Goal: Information Seeking & Learning: Check status

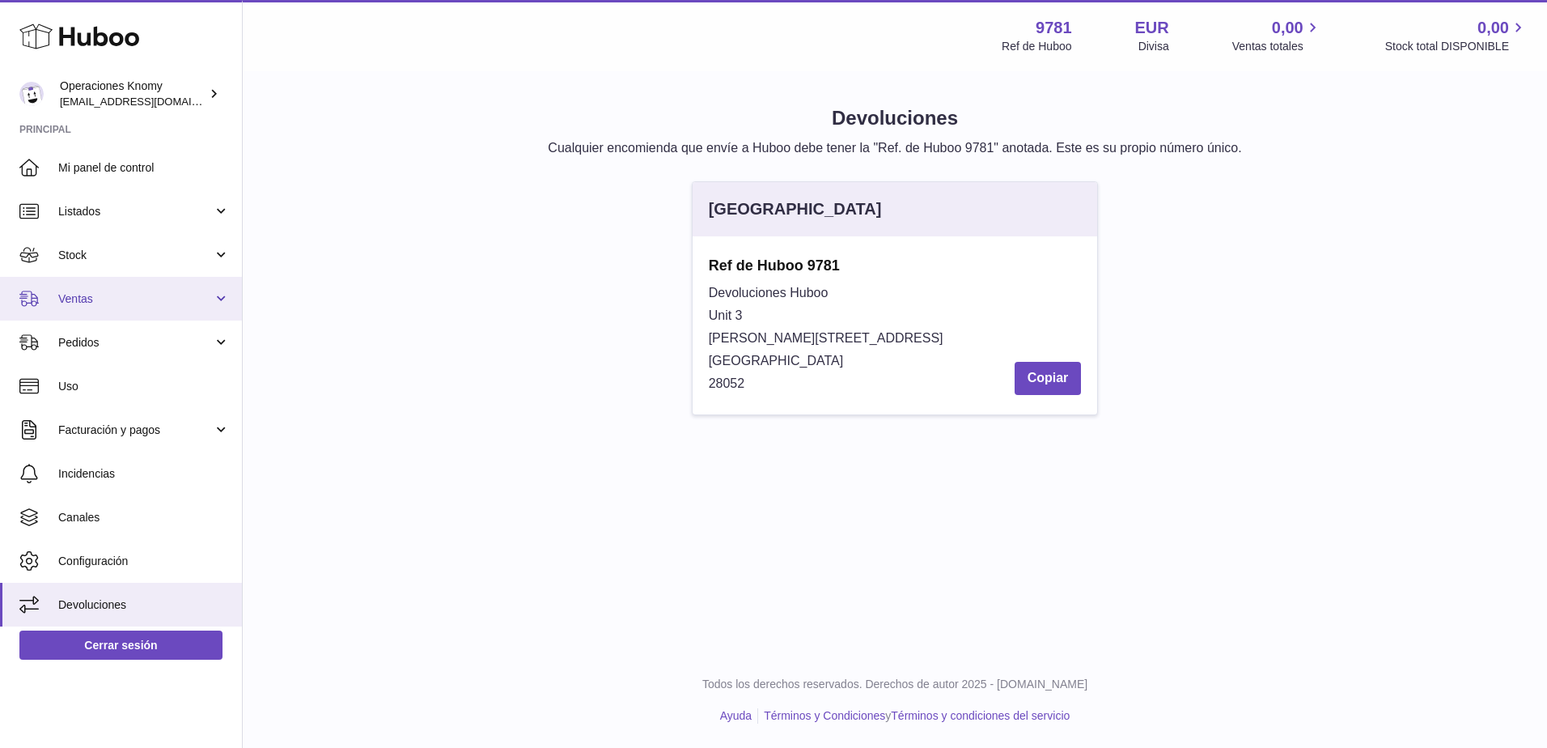
click at [111, 292] on span "Ventas" at bounding box center [135, 298] width 155 height 15
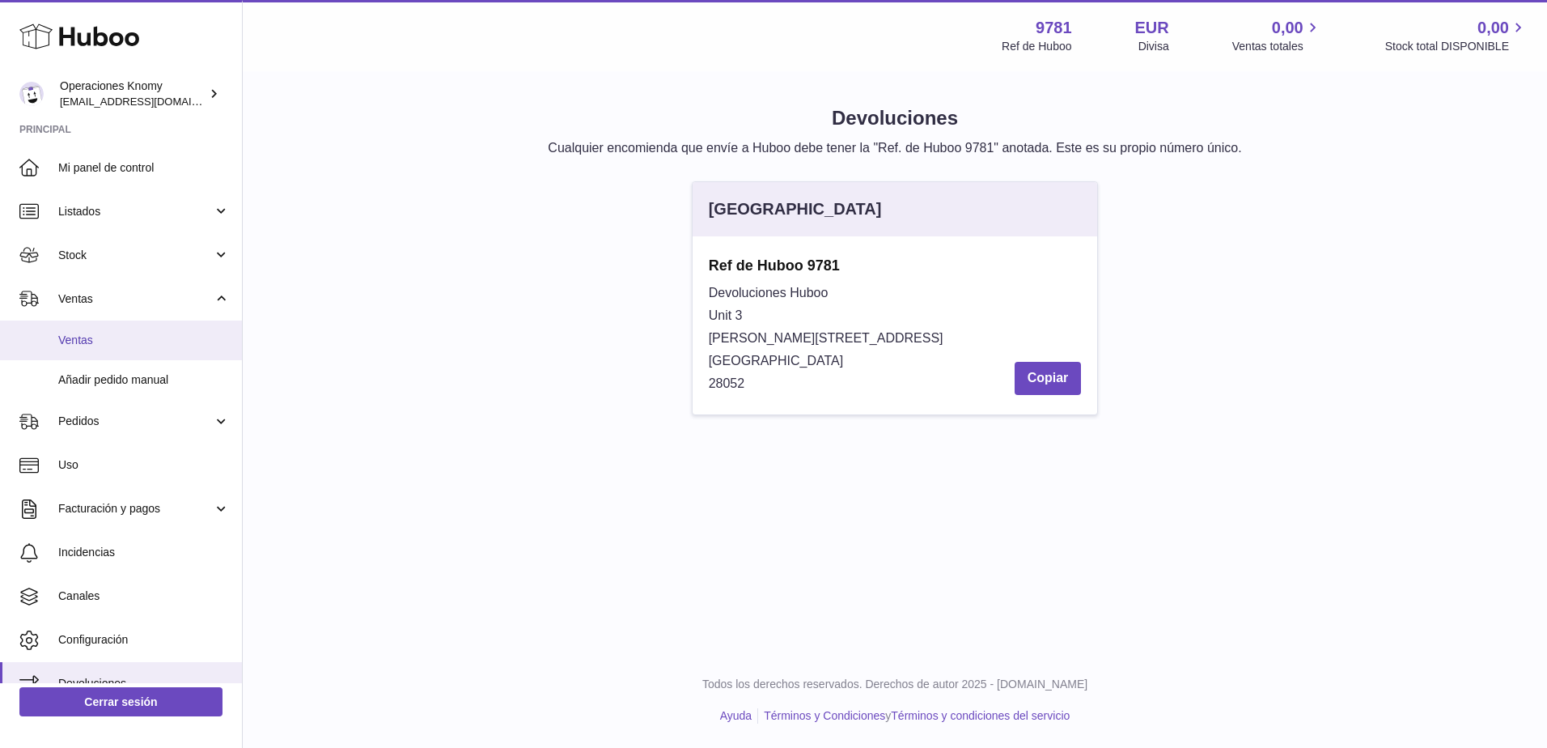
click at [110, 354] on link "Ventas" at bounding box center [121, 340] width 242 height 40
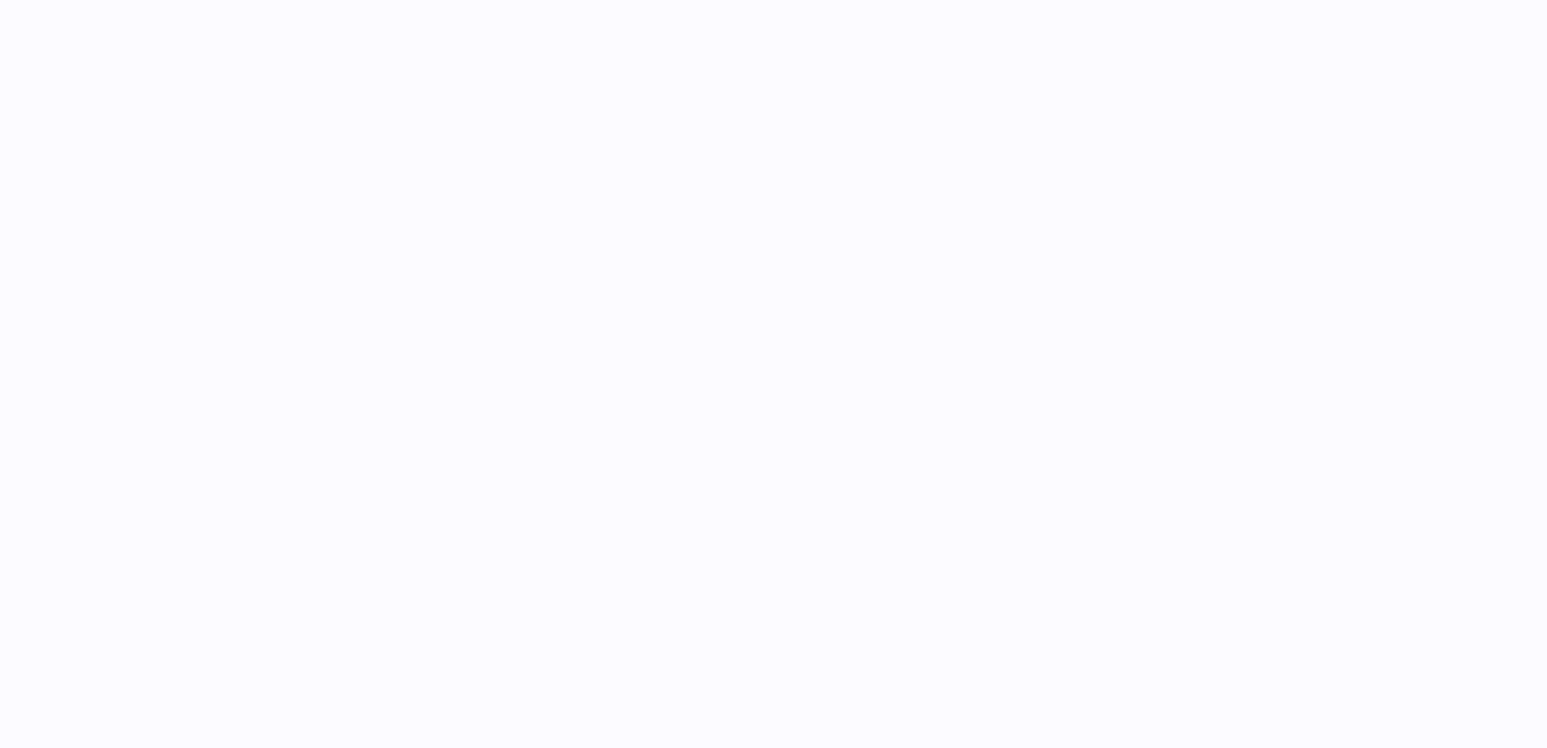
click at [1224, 350] on div at bounding box center [895, 374] width 1304 height 748
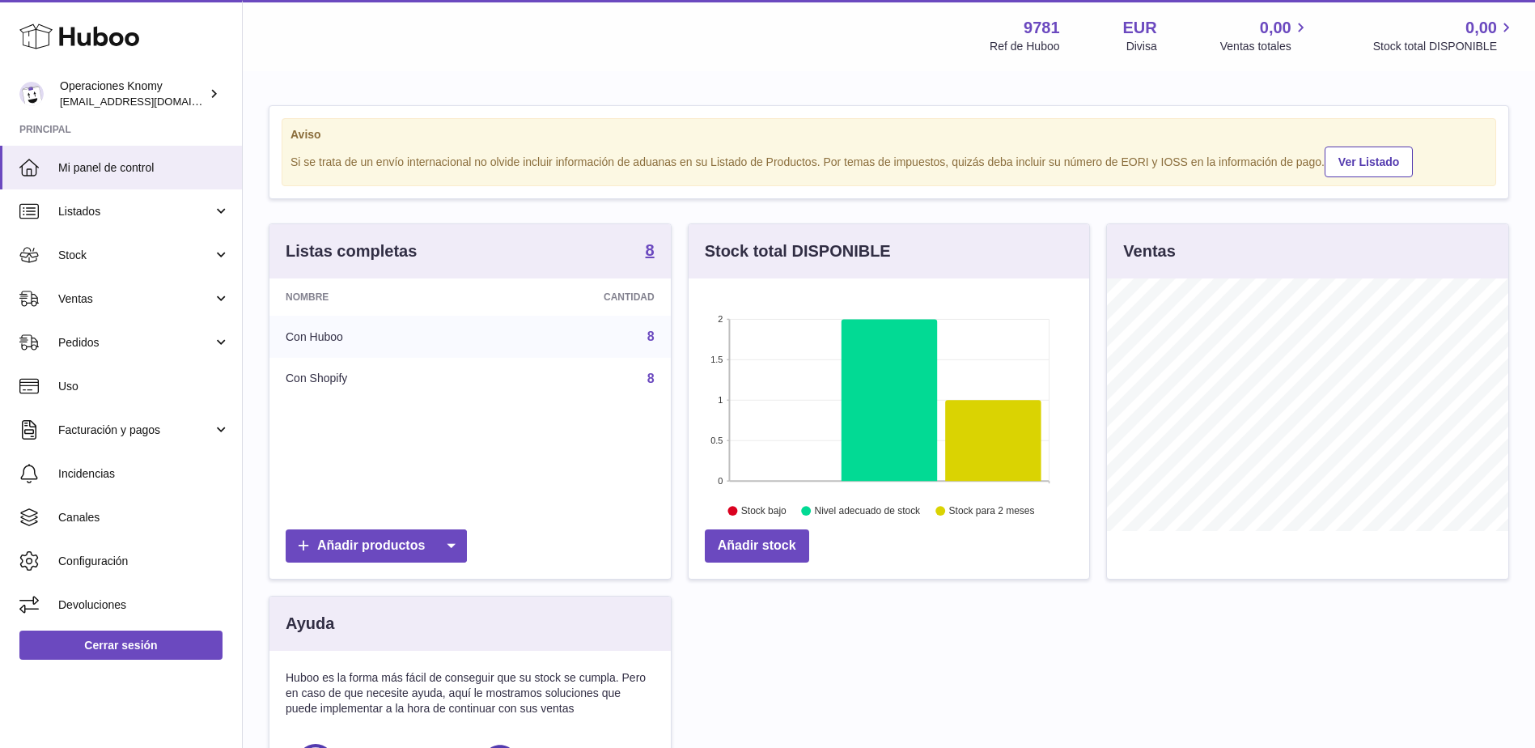
scroll to position [252, 401]
click at [51, 286] on link "Ventas" at bounding box center [121, 299] width 242 height 44
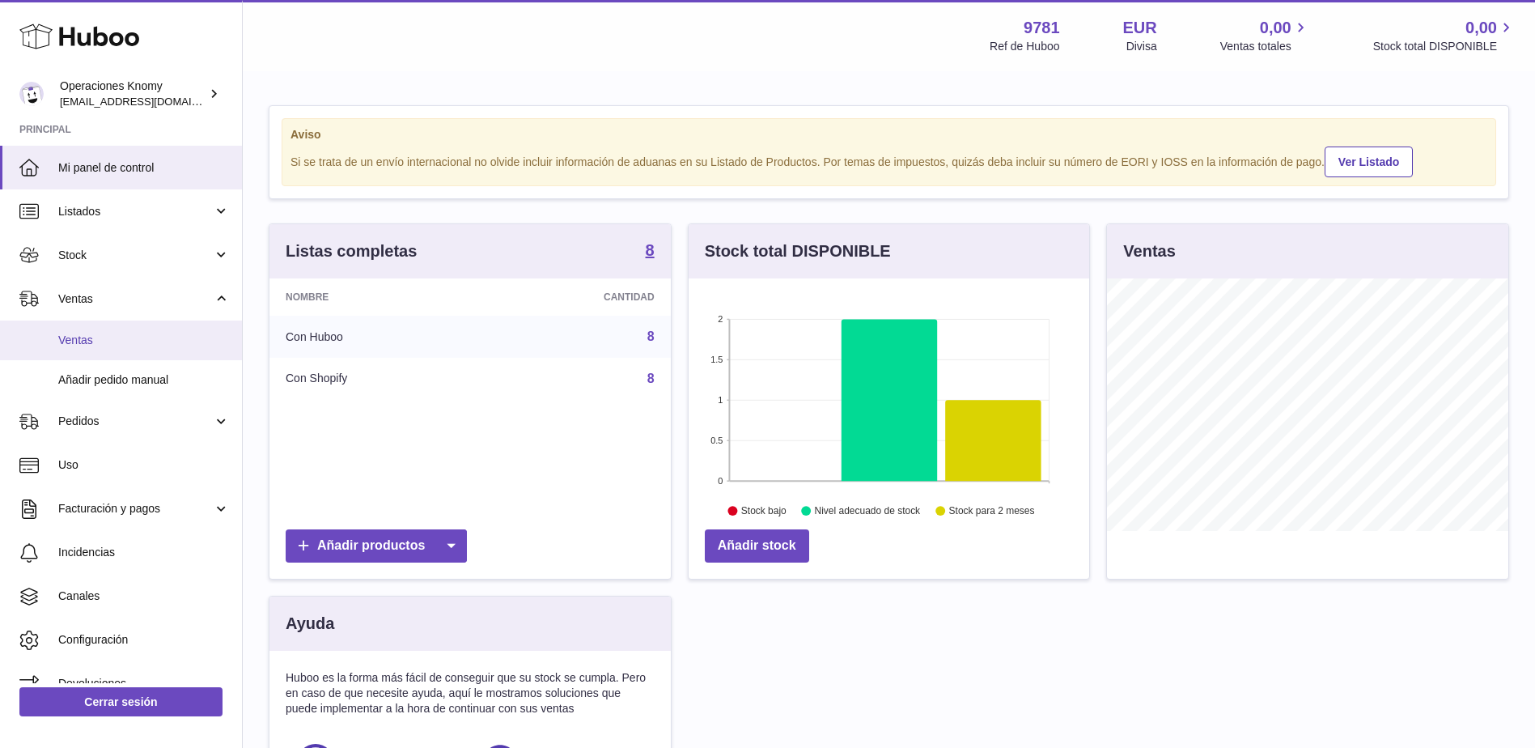
click at [104, 354] on link "Ventas" at bounding box center [121, 340] width 242 height 40
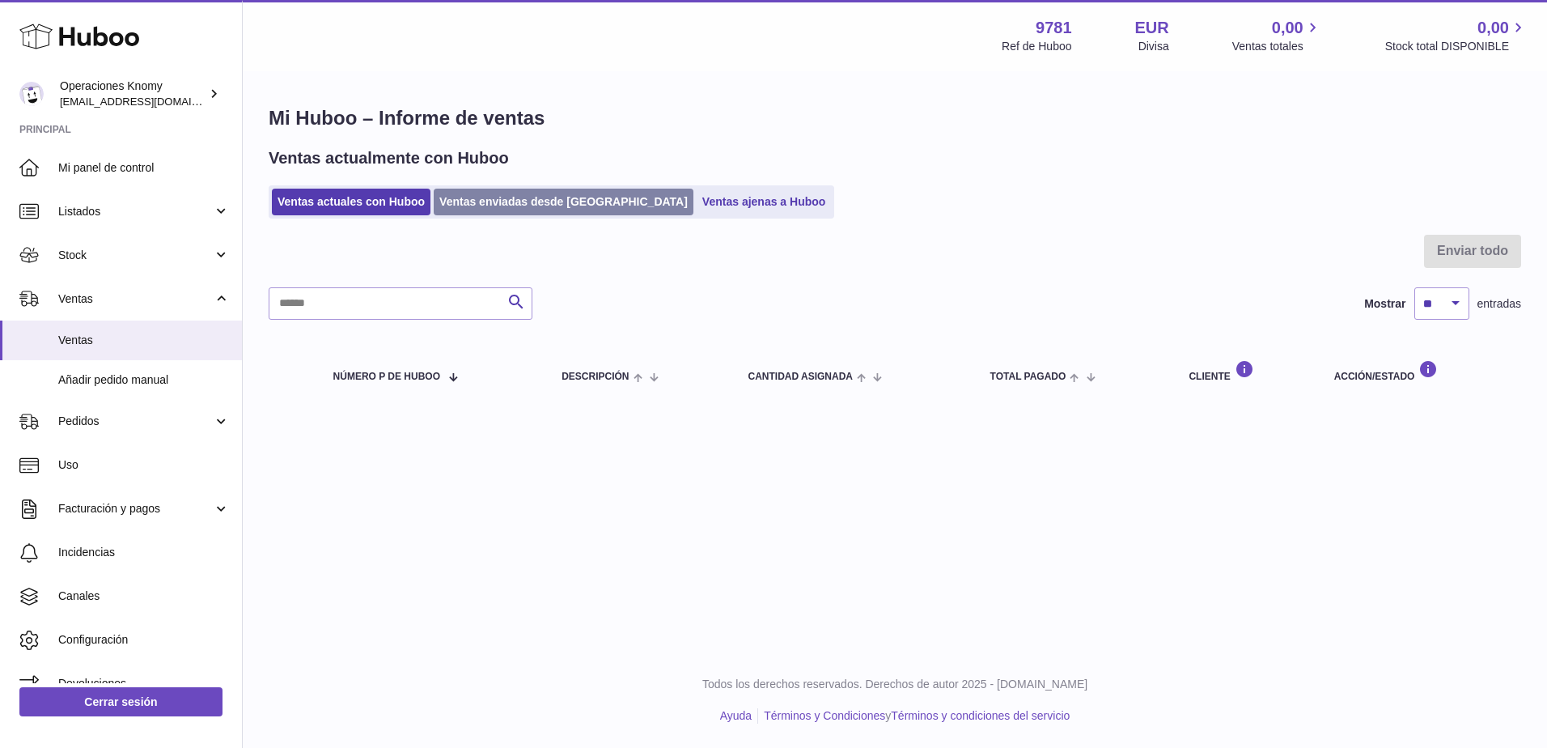
click at [502, 200] on link "Ventas enviadas desde Huboo" at bounding box center [564, 202] width 260 height 27
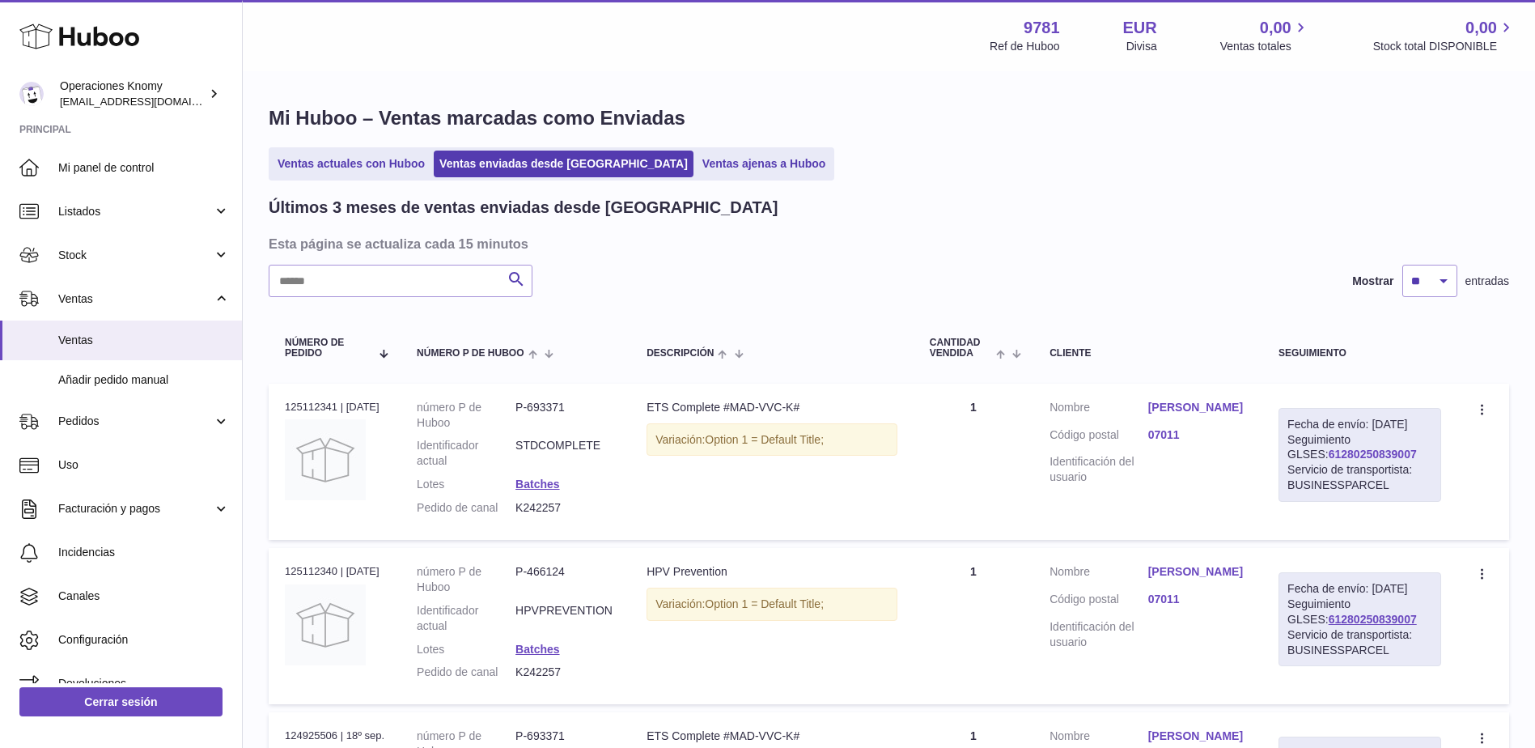
click at [1369, 460] on link "61280250839007" at bounding box center [1373, 453] width 88 height 13
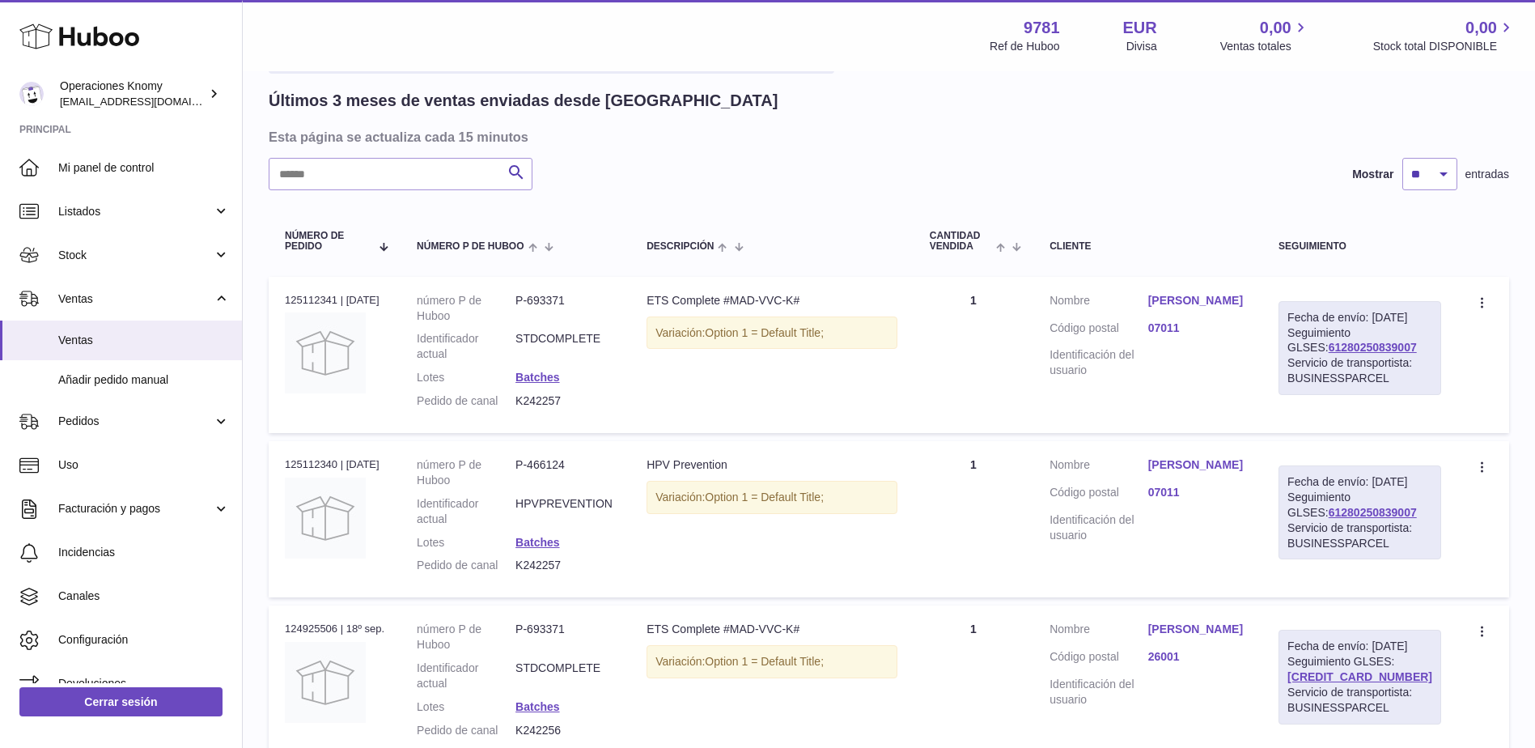
scroll to position [405, 0]
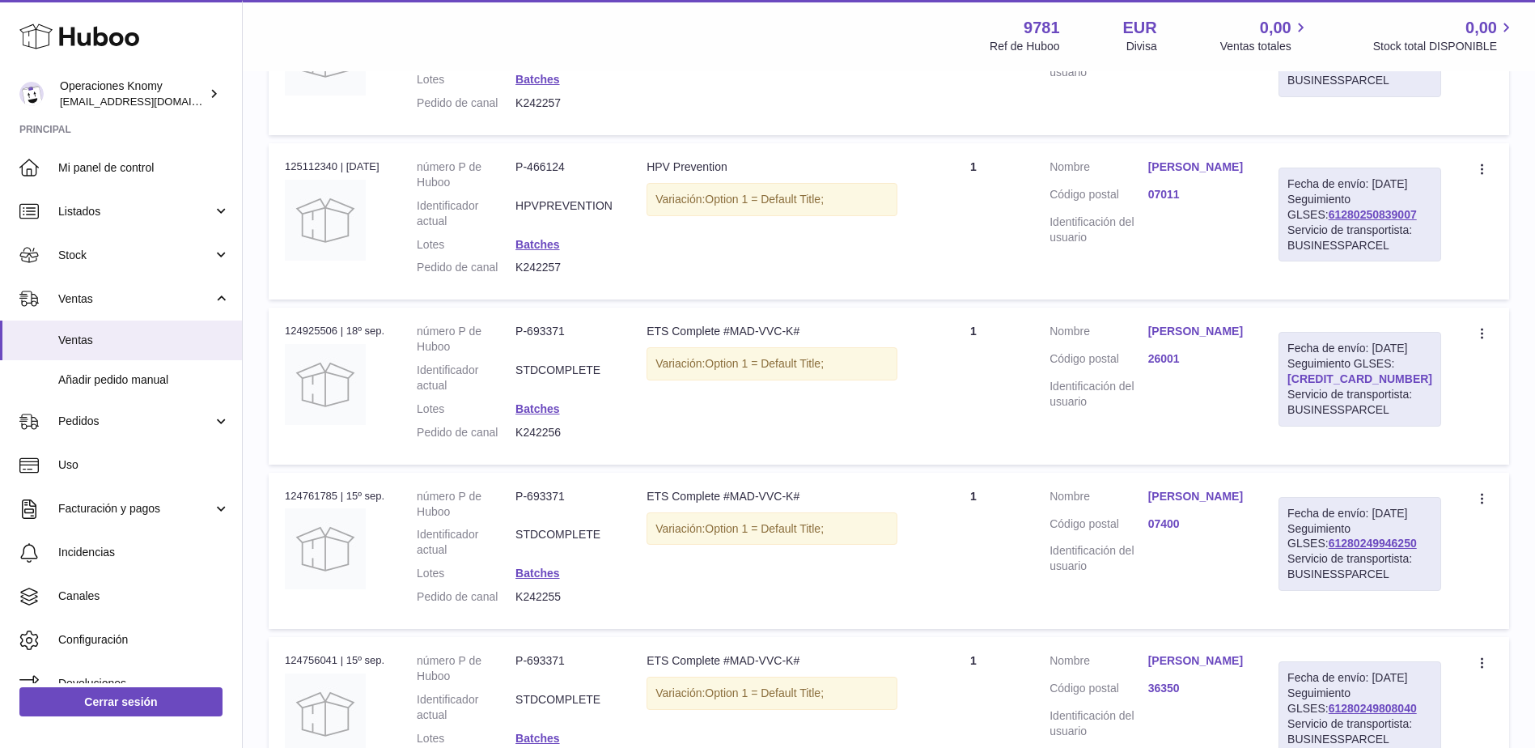
click at [1376, 385] on link "61280250313354" at bounding box center [1359, 378] width 145 height 13
